Goal: Task Accomplishment & Management: Complete application form

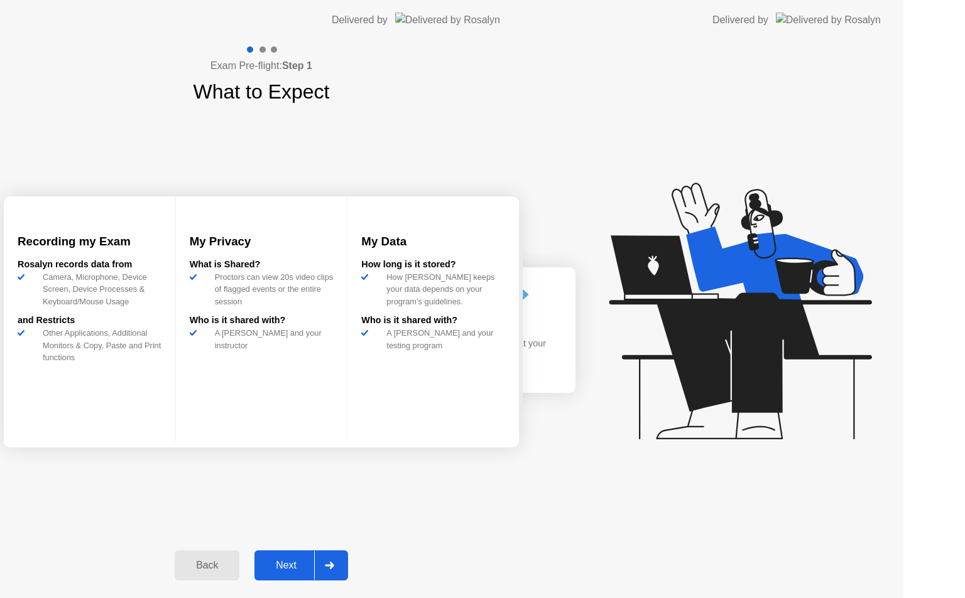
click at [333, 565] on icon at bounding box center [329, 566] width 9 height 8
select select "Available cameras"
select select "Available speakers"
select select "Available microphones"
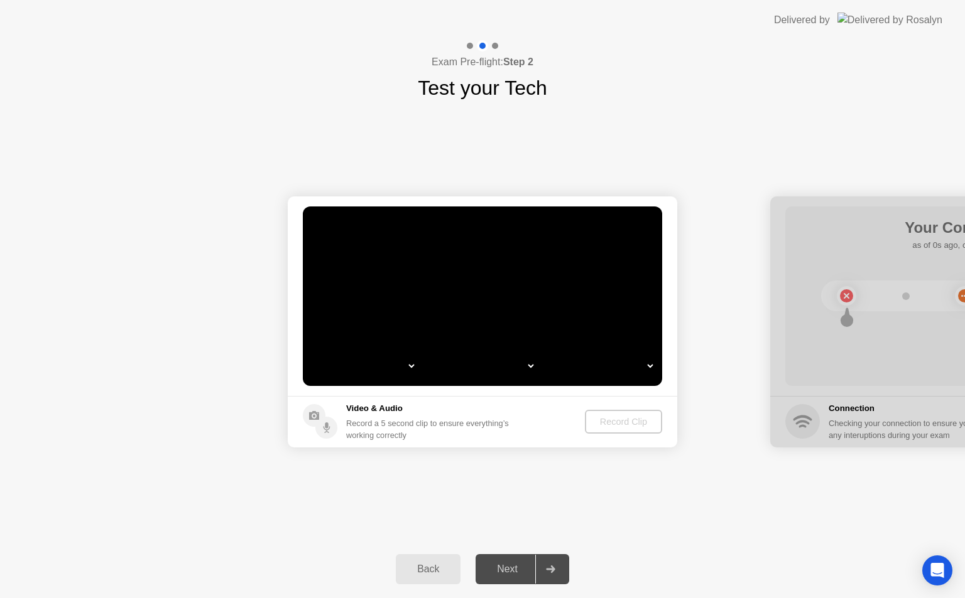
select select "*"
select select "**********"
select select "*******"
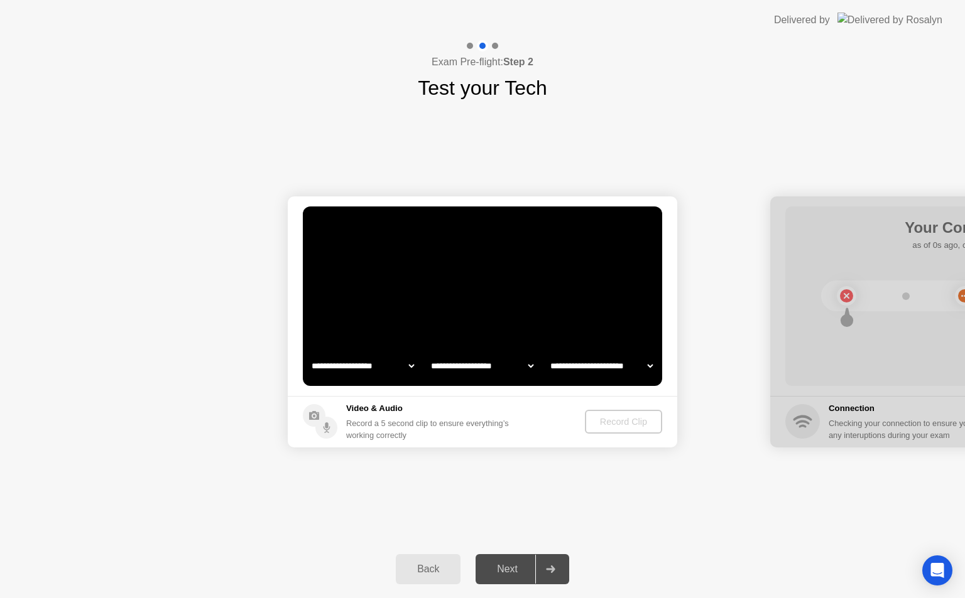
select select "*******"
click at [617, 418] on div "Record Clip" at bounding box center [623, 422] width 67 height 10
click at [610, 419] on div "Record Clip" at bounding box center [623, 422] width 67 height 10
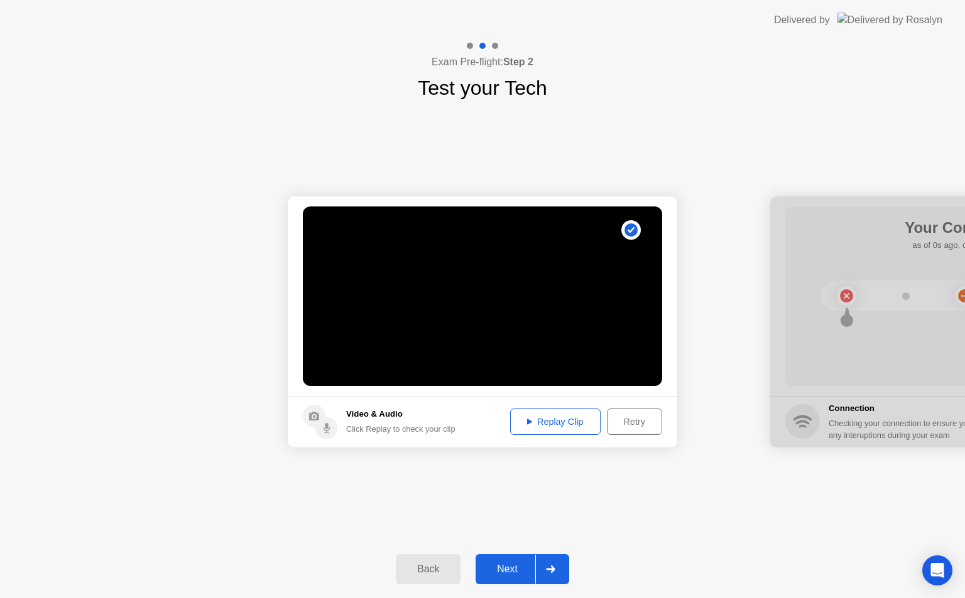
click at [529, 427] on div "Replay Clip" at bounding box center [555, 422] width 82 height 10
click at [630, 418] on div "Retry" at bounding box center [634, 422] width 46 height 10
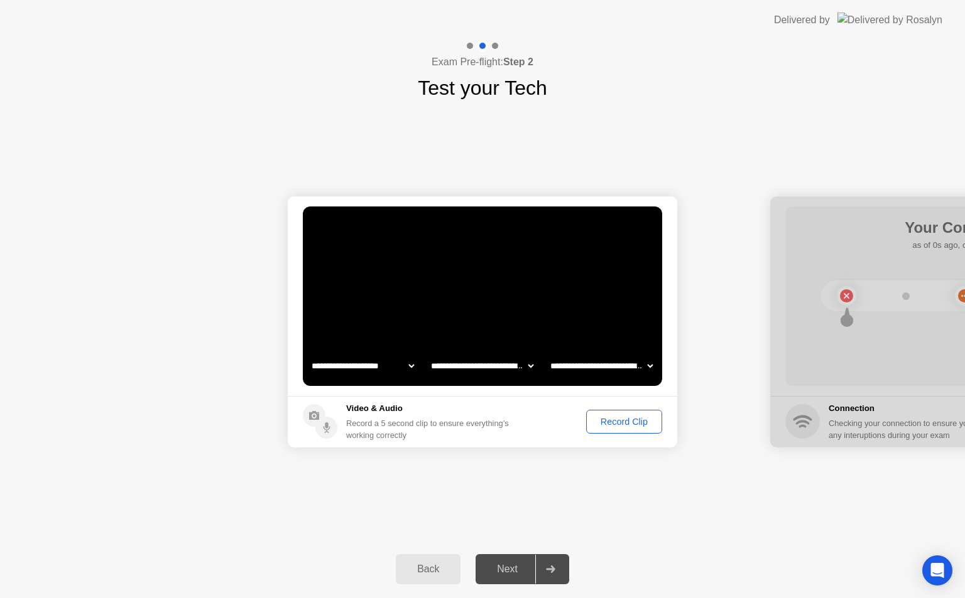
click at [621, 419] on div "Record Clip" at bounding box center [623, 422] width 67 height 10
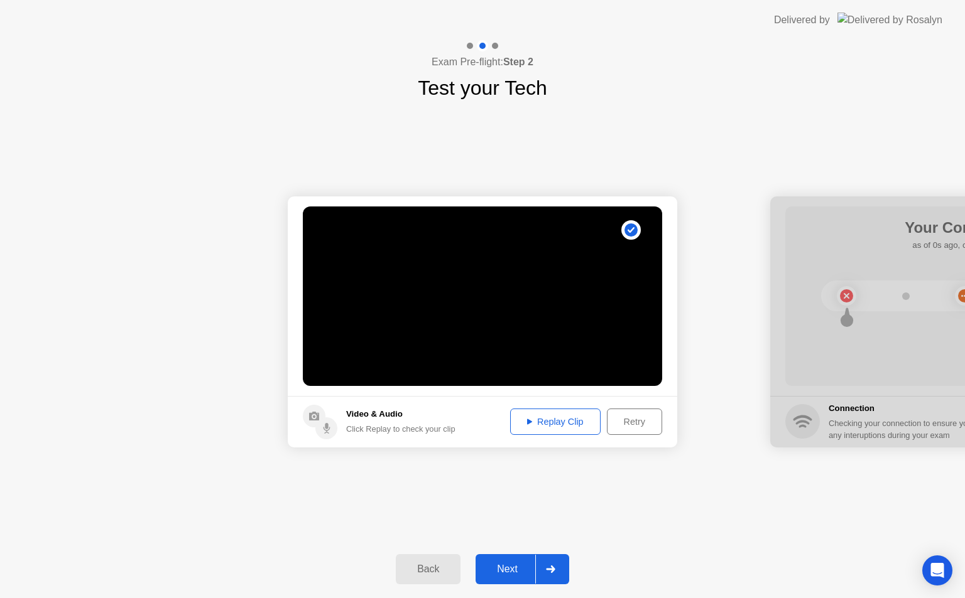
click at [551, 565] on div at bounding box center [550, 569] width 30 height 29
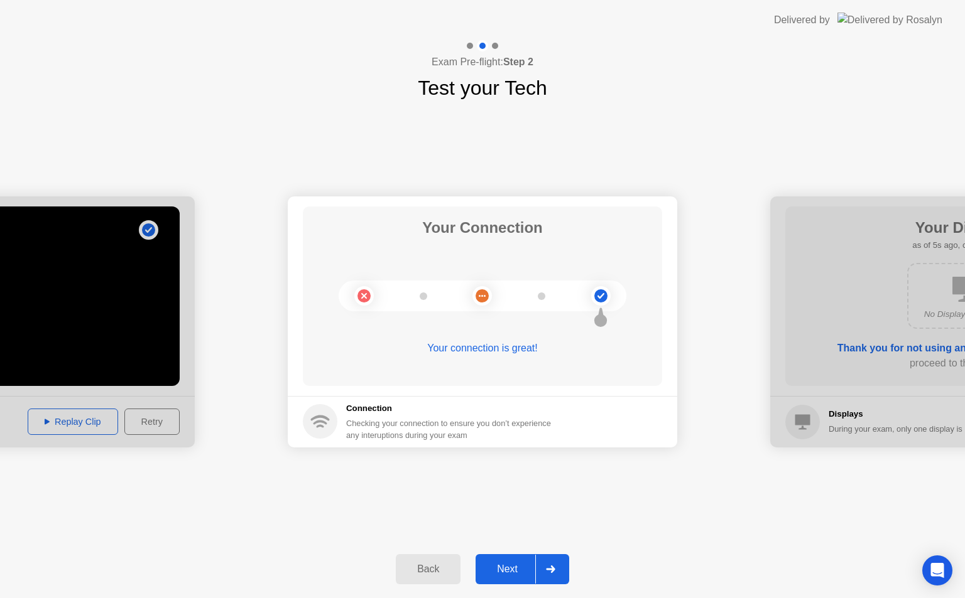
click at [551, 565] on div at bounding box center [550, 569] width 30 height 29
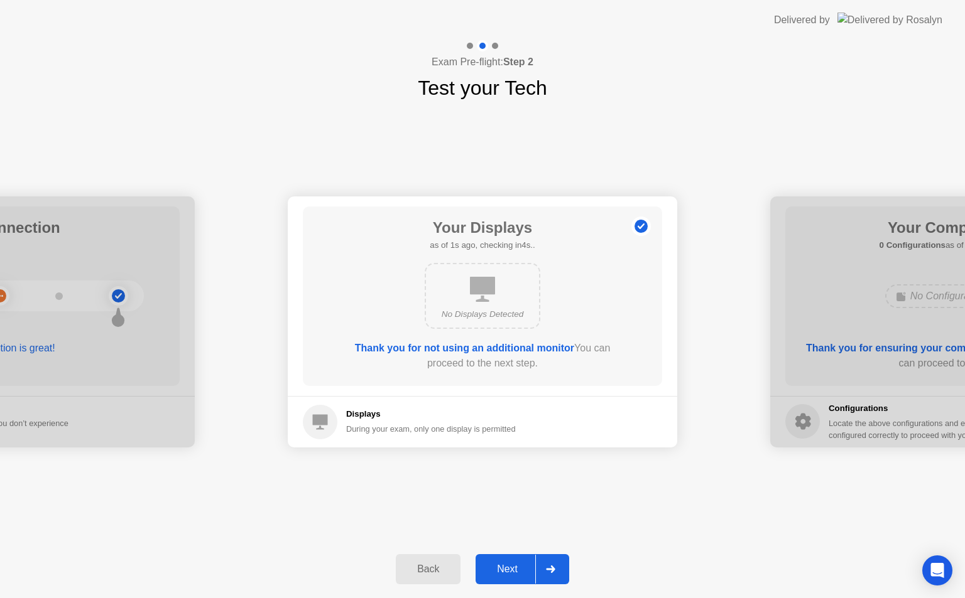
click at [551, 565] on div at bounding box center [550, 569] width 30 height 29
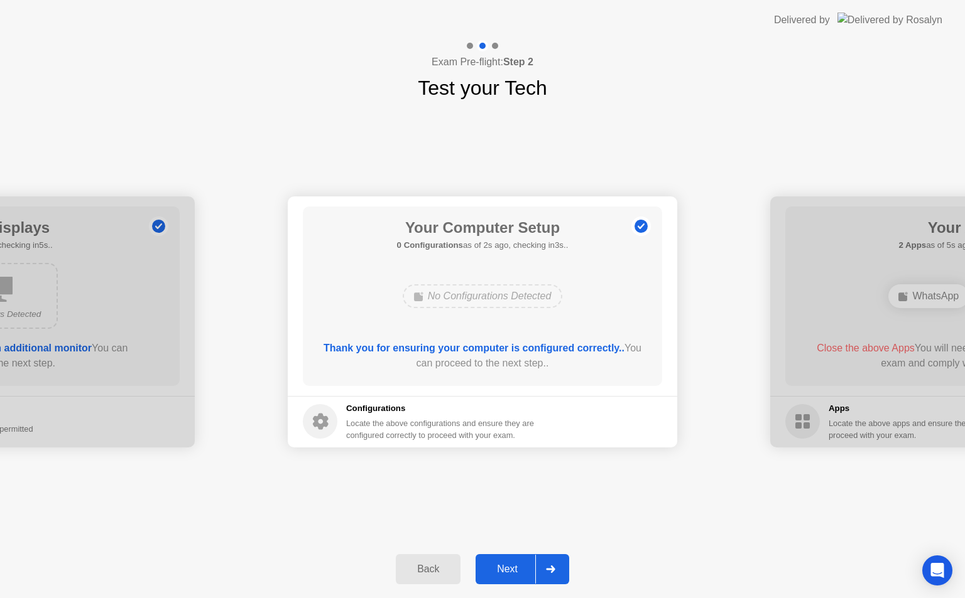
click at [551, 565] on div at bounding box center [550, 569] width 30 height 29
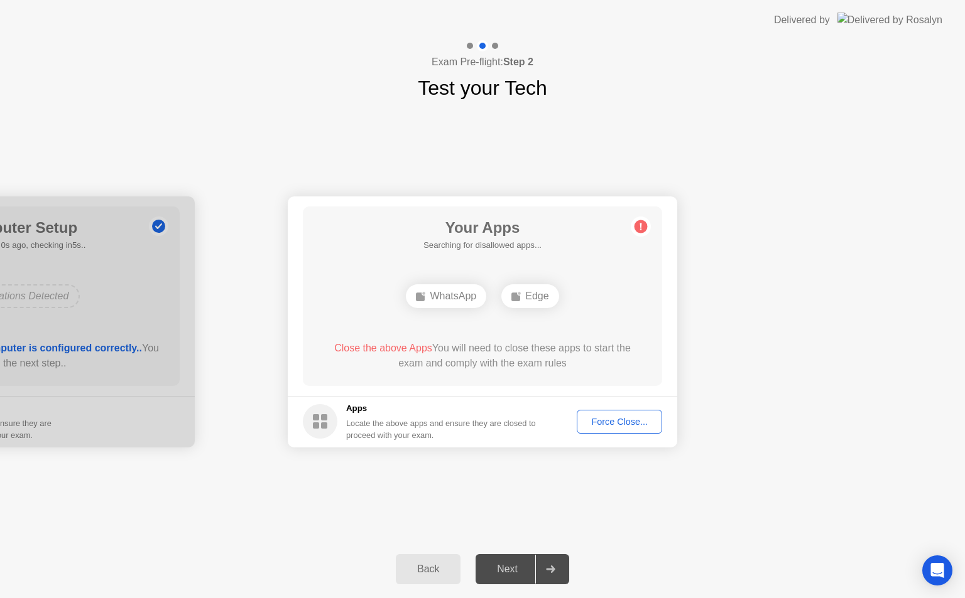
click at [617, 419] on div "Force Close..." at bounding box center [619, 422] width 77 height 10
click at [607, 419] on div "Force Close..." at bounding box center [619, 422] width 77 height 10
click at [595, 417] on div "Force Close..." at bounding box center [619, 422] width 77 height 10
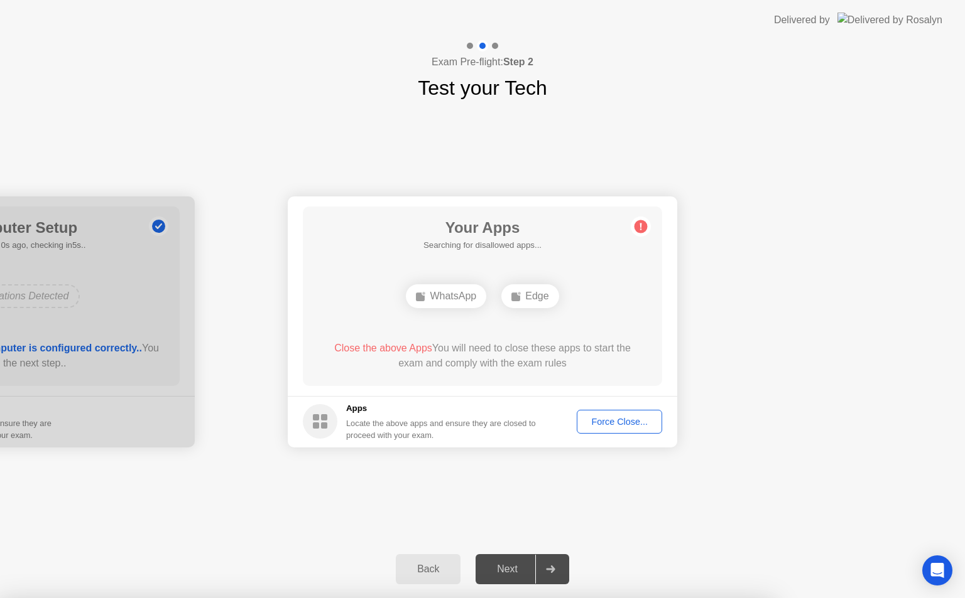
click at [608, 419] on div "Force Close..." at bounding box center [619, 422] width 77 height 10
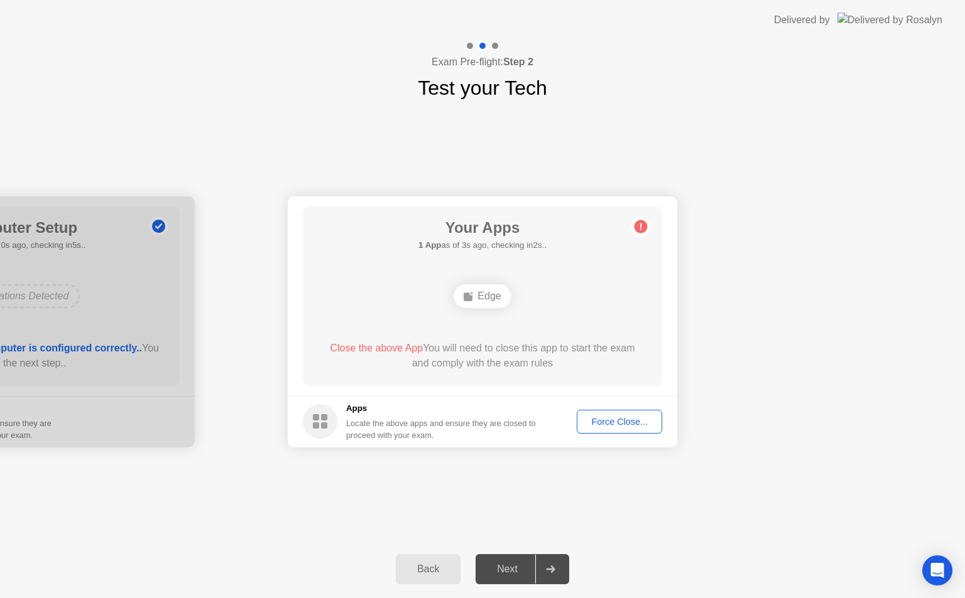
click at [629, 422] on div "Force Close..." at bounding box center [619, 422] width 77 height 10
click at [620, 419] on div "Force Close..." at bounding box center [619, 422] width 77 height 10
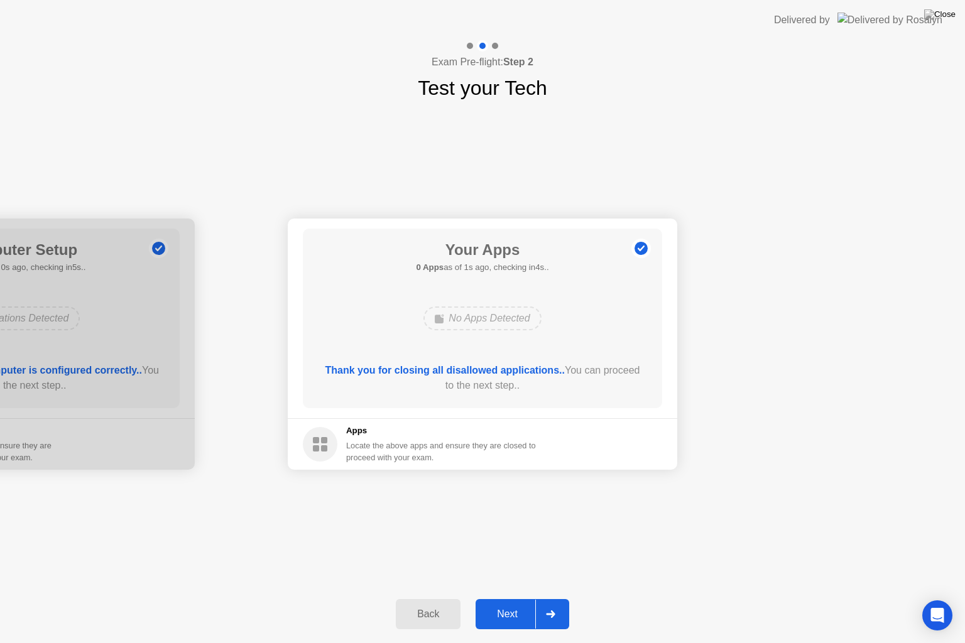
click at [551, 598] on div at bounding box center [550, 614] width 30 height 29
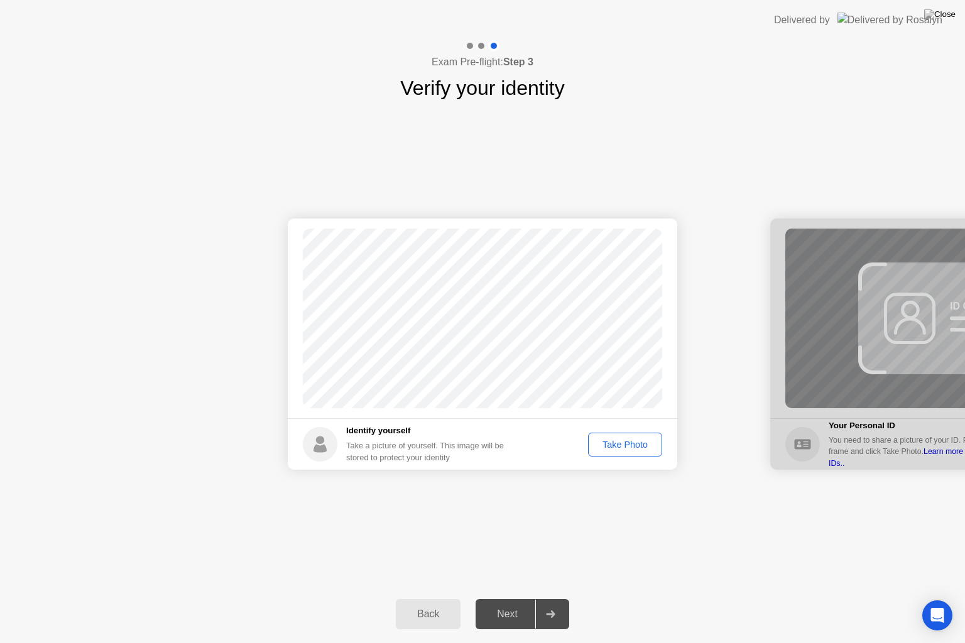
click at [624, 441] on div "Take Photo" at bounding box center [624, 445] width 65 height 10
click at [554, 598] on icon at bounding box center [550, 614] width 9 height 8
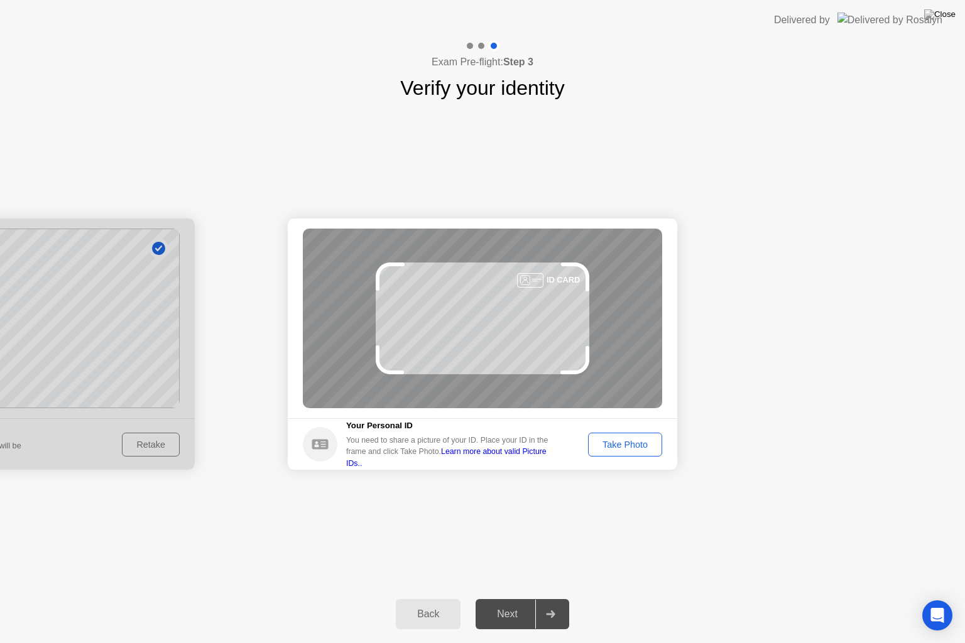
click at [621, 448] on div "Take Photo" at bounding box center [624, 445] width 65 height 10
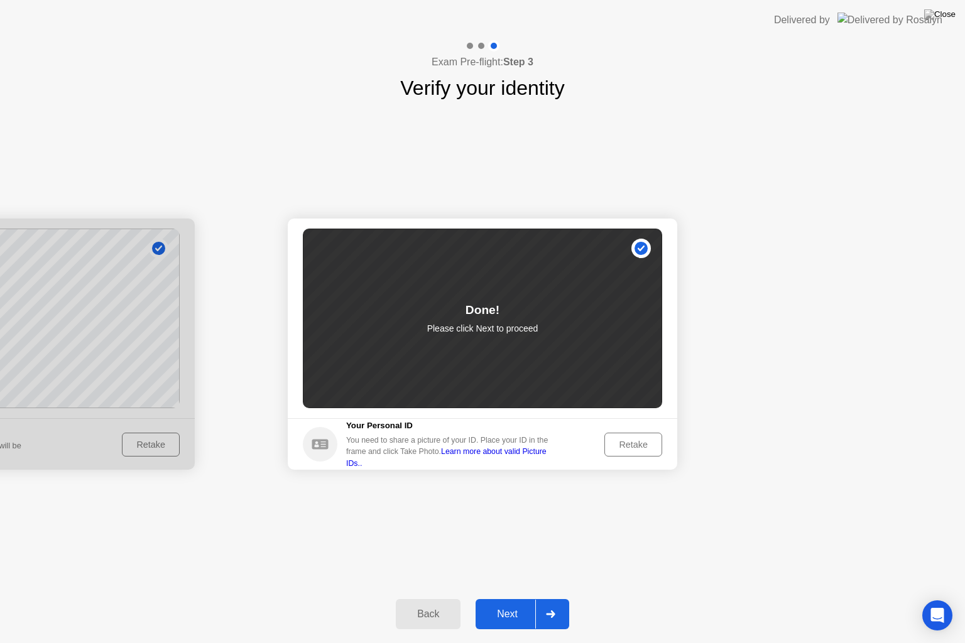
click at [558, 598] on div at bounding box center [550, 614] width 30 height 29
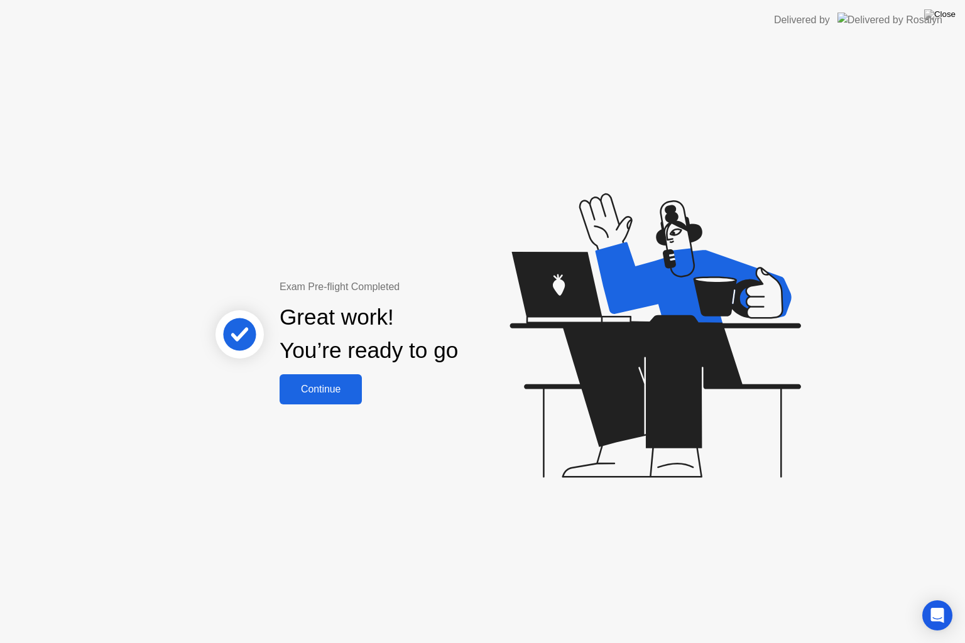
click at [322, 384] on div "Continue" at bounding box center [320, 389] width 75 height 11
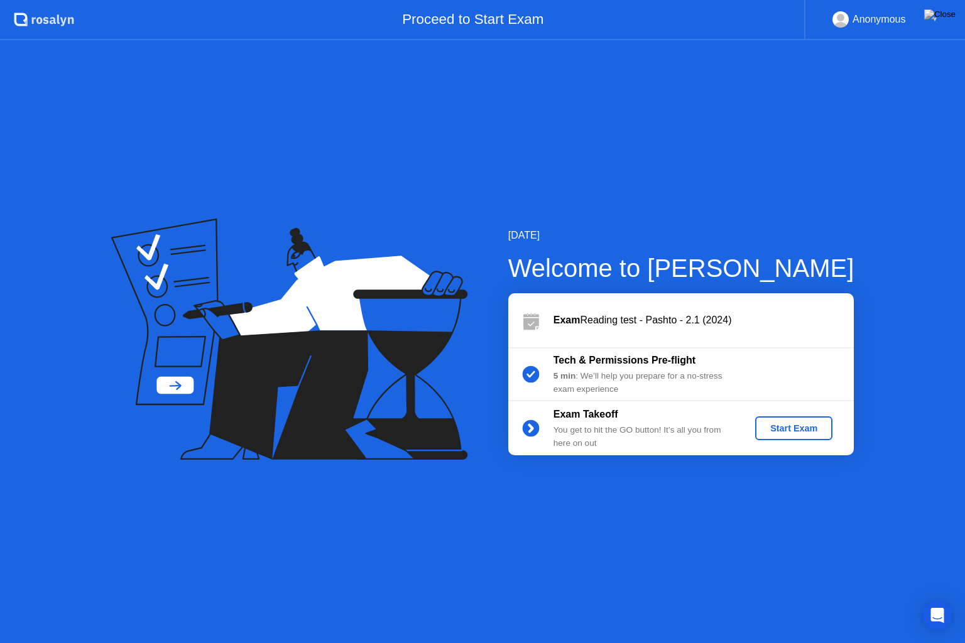
click at [797, 430] on div "Start Exam" at bounding box center [793, 428] width 67 height 10
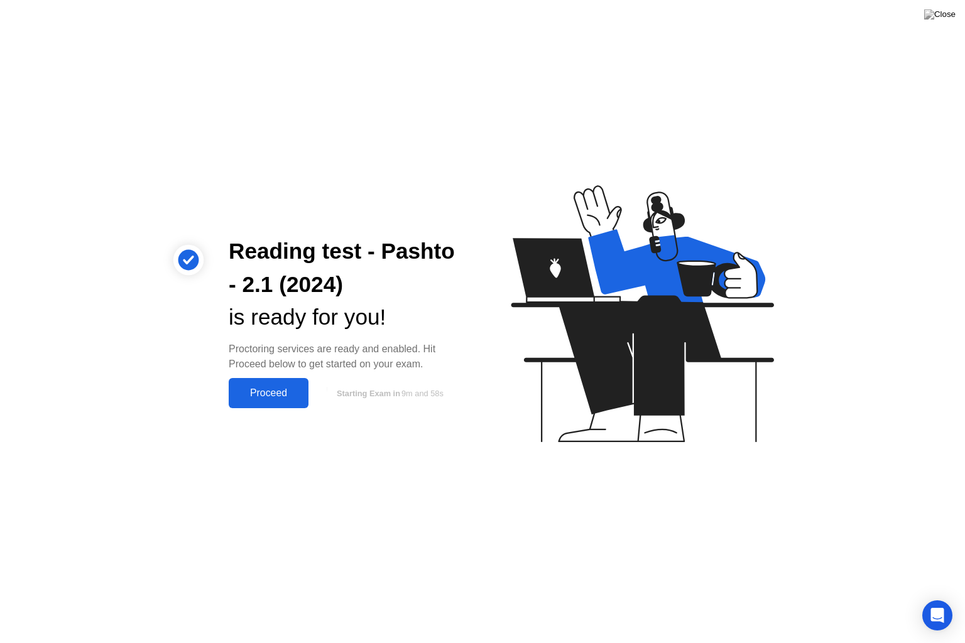
click at [264, 391] on div "Proceed" at bounding box center [268, 392] width 72 height 11
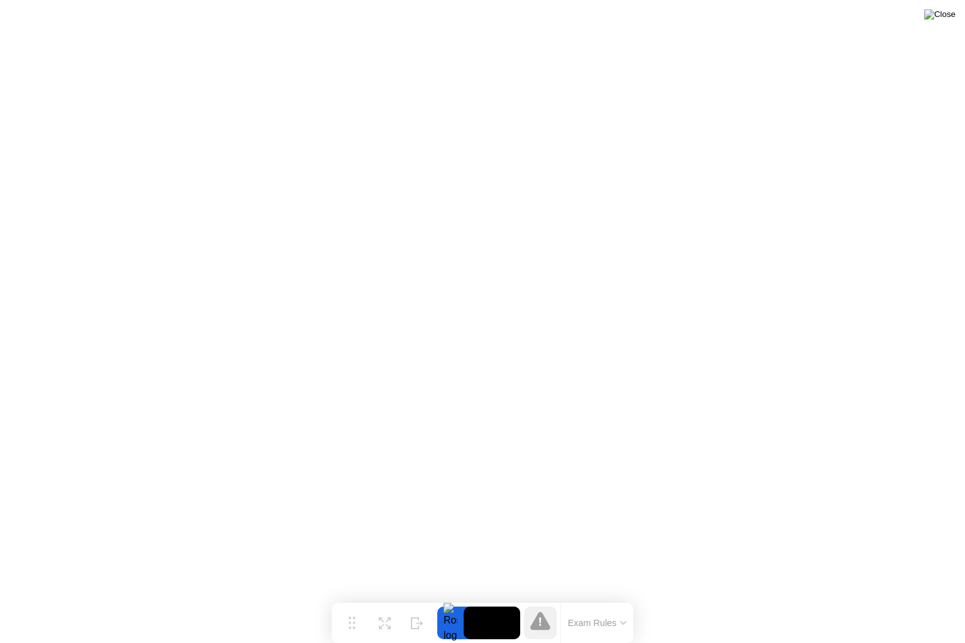
click at [944, 15] on img at bounding box center [939, 14] width 31 height 10
